Goal: Task Accomplishment & Management: Manage account settings

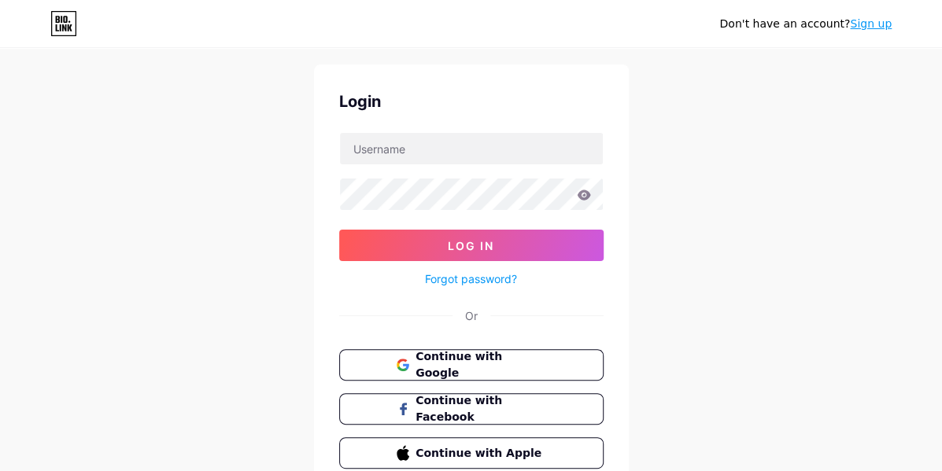
scroll to position [106, 0]
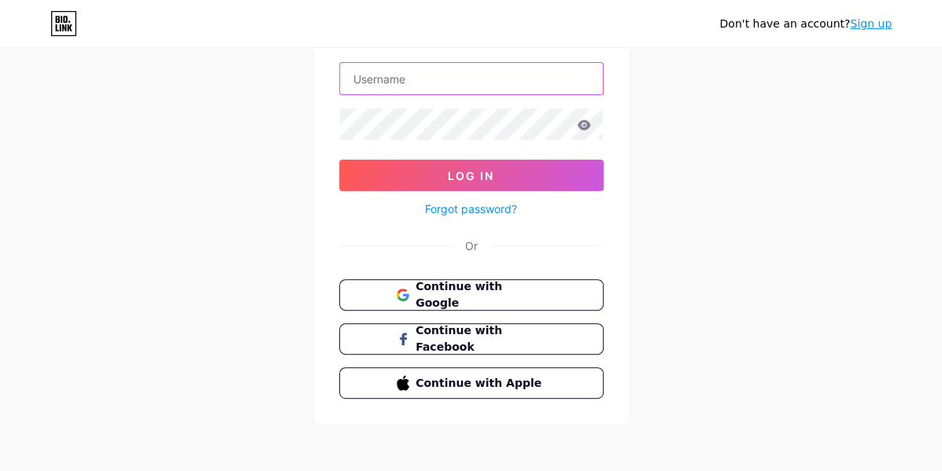
click at [418, 67] on input "text" at bounding box center [471, 78] width 263 height 31
type input "[EMAIL_ADDRESS][DOMAIN_NAME]"
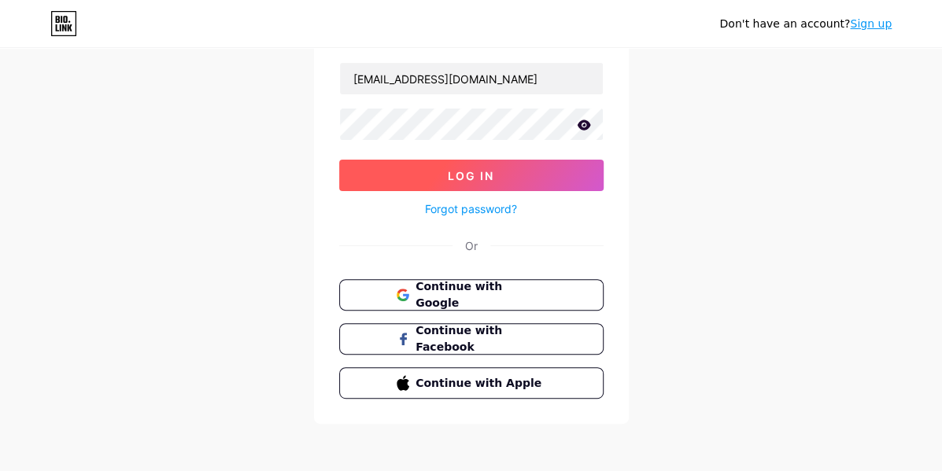
click at [463, 172] on span "Log In" at bounding box center [471, 175] width 46 height 13
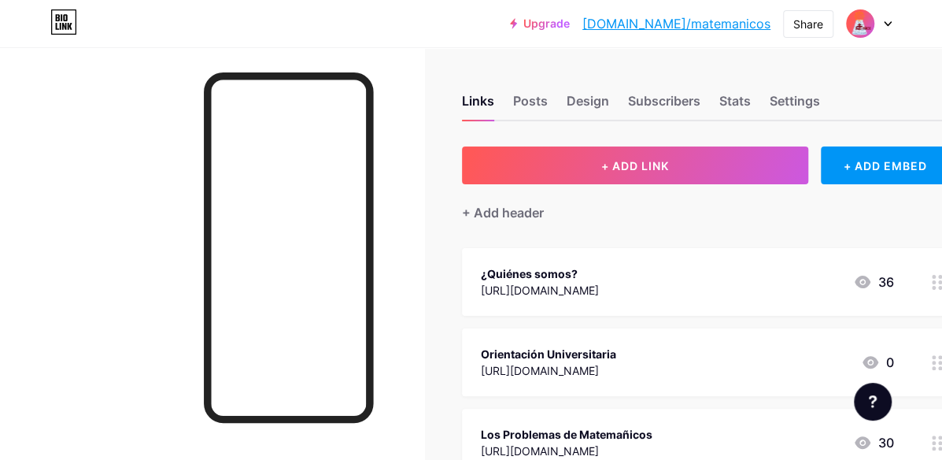
click at [402, 160] on div at bounding box center [212, 277] width 424 height 460
drag, startPoint x: 746, startPoint y: 25, endPoint x: 779, endPoint y: 59, distance: 47.3
